Goal: Task Accomplishment & Management: Manage account settings

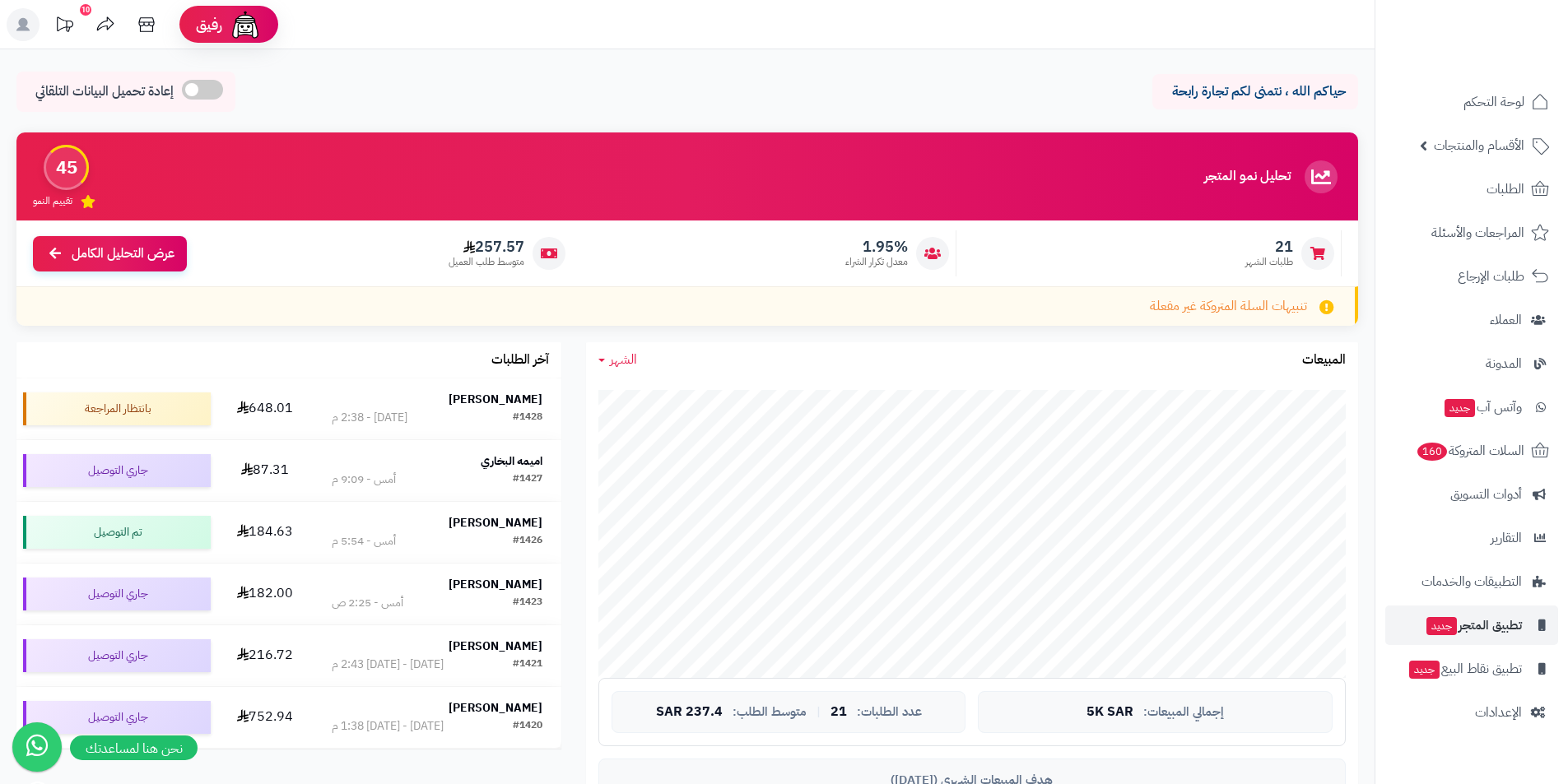
scroll to position [165, 0]
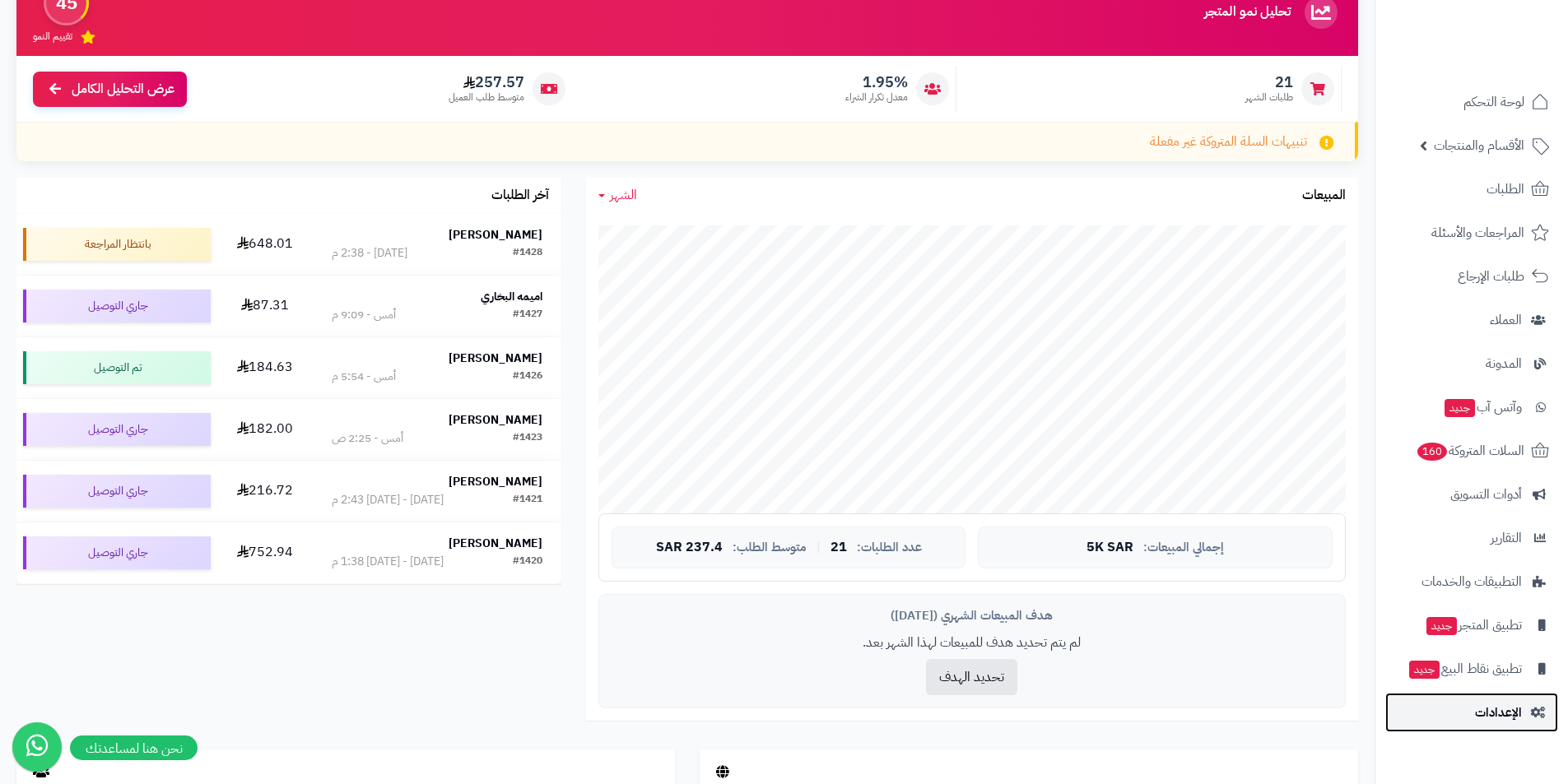
click at [1491, 722] on span "الإعدادات" at bounding box center [1498, 712] width 47 height 23
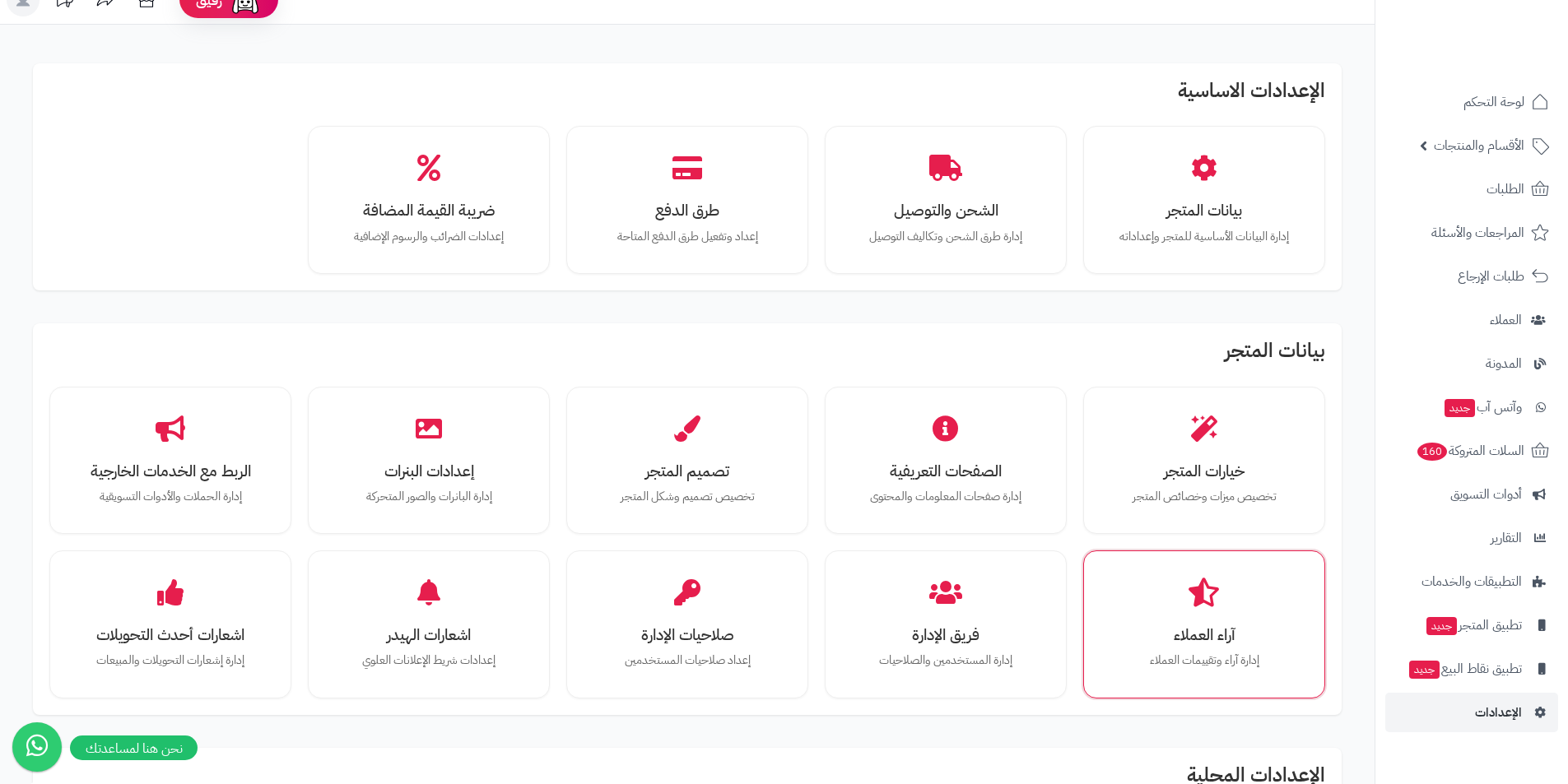
scroll to position [18, 0]
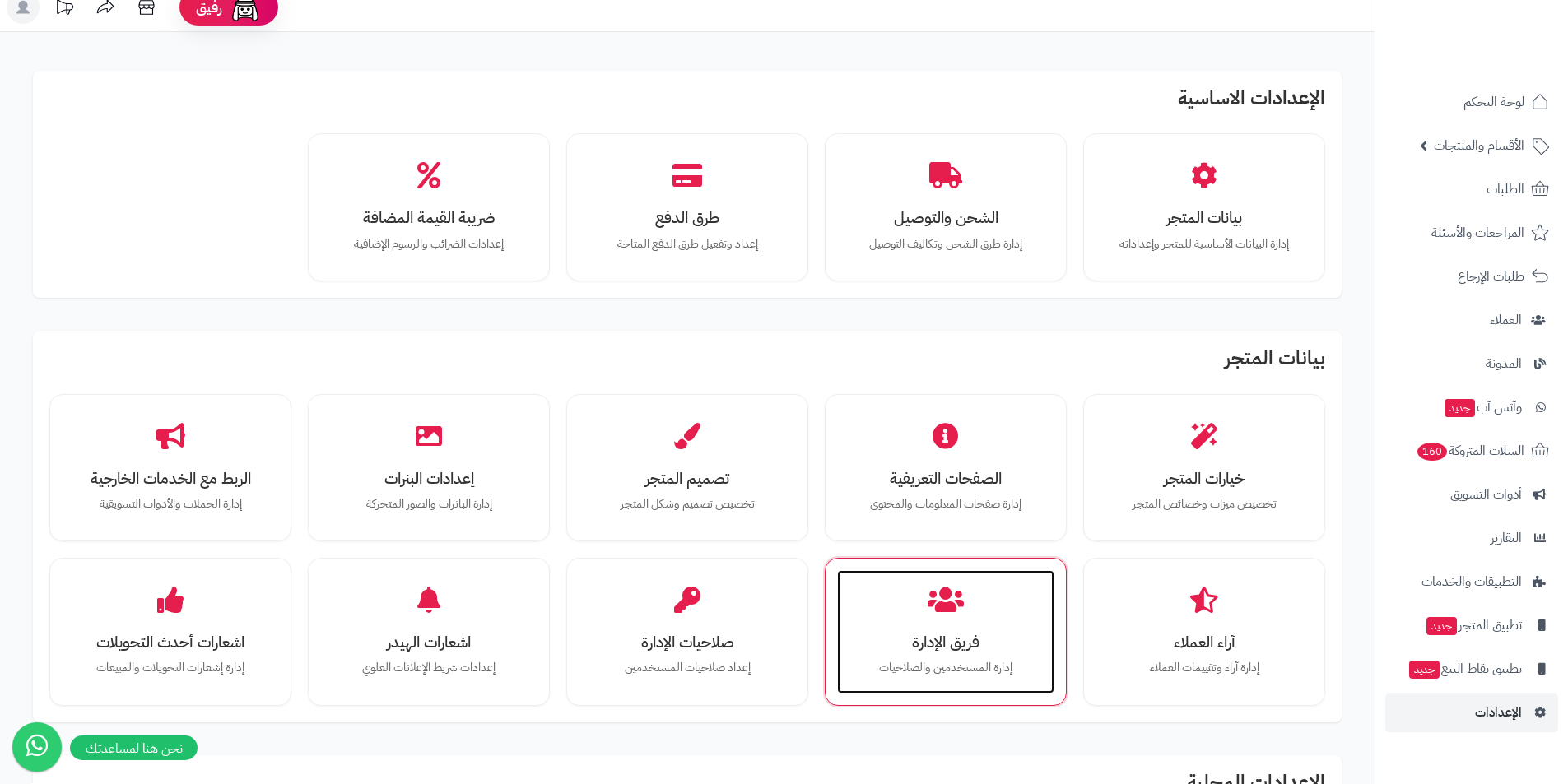
click at [986, 586] on div "فريق الإدارة إدارة المستخدمين والصلاحيات" at bounding box center [945, 631] width 217 height 124
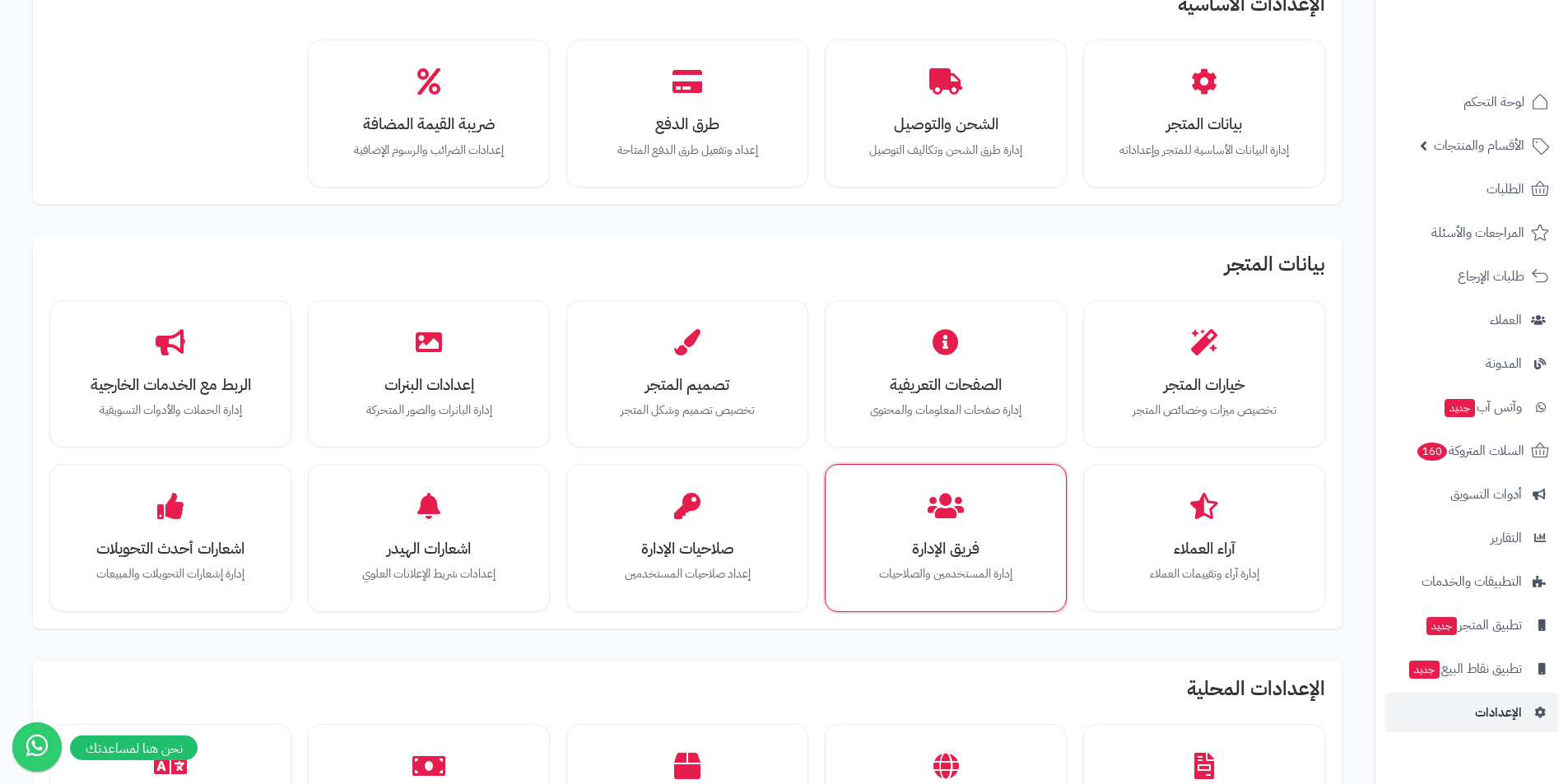
scroll to position [18, 0]
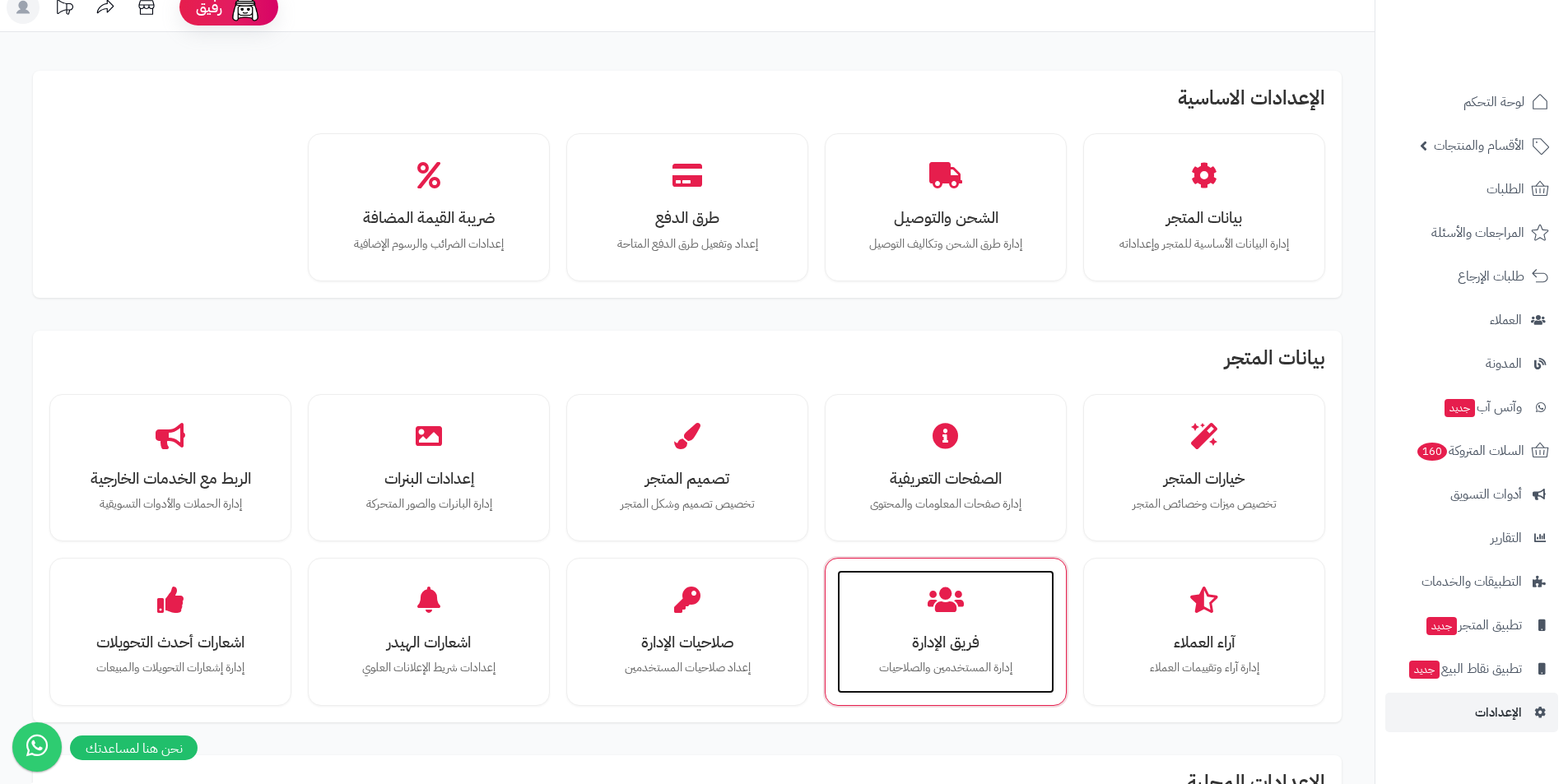
click at [954, 651] on h3 "فريق الإدارة" at bounding box center [945, 642] width 184 height 18
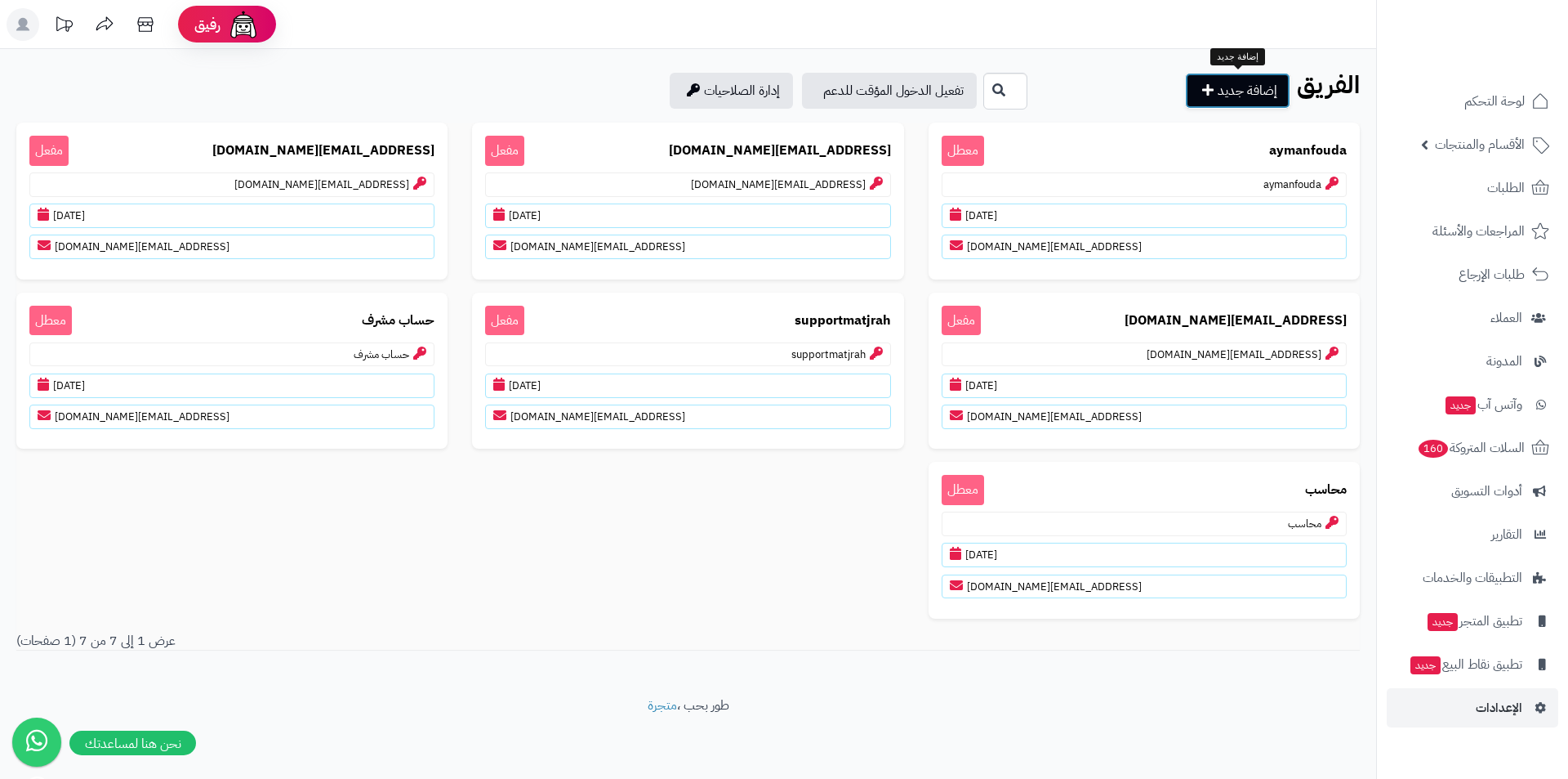
click at [1248, 89] on link "إضافة جديد" at bounding box center [1237, 90] width 105 height 36
